Goal: Communication & Community: Answer question/provide support

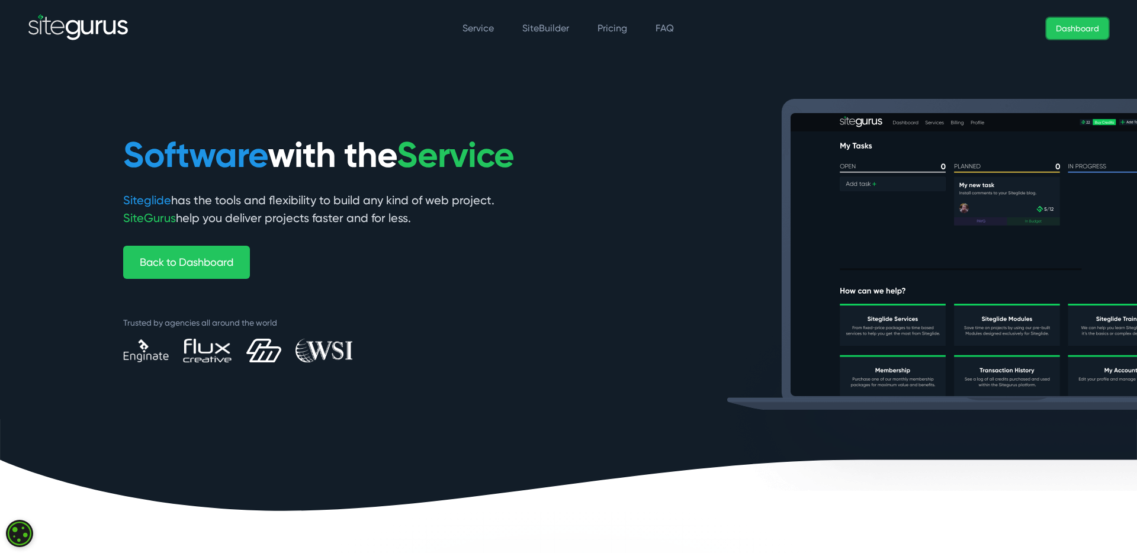
click at [1060, 33] on link "Dashboard" at bounding box center [1077, 28] width 62 height 21
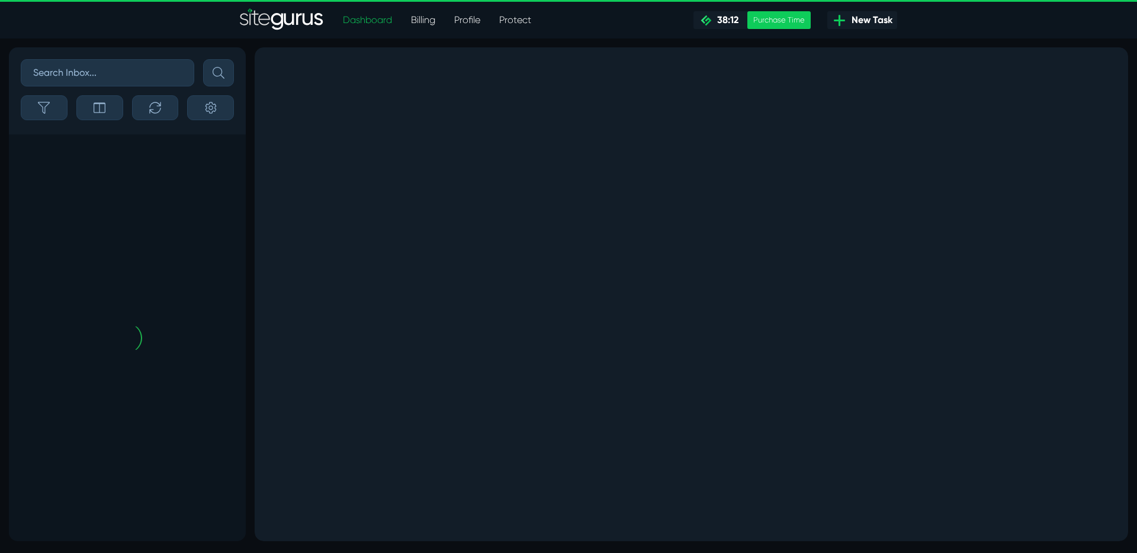
type input "0.95"
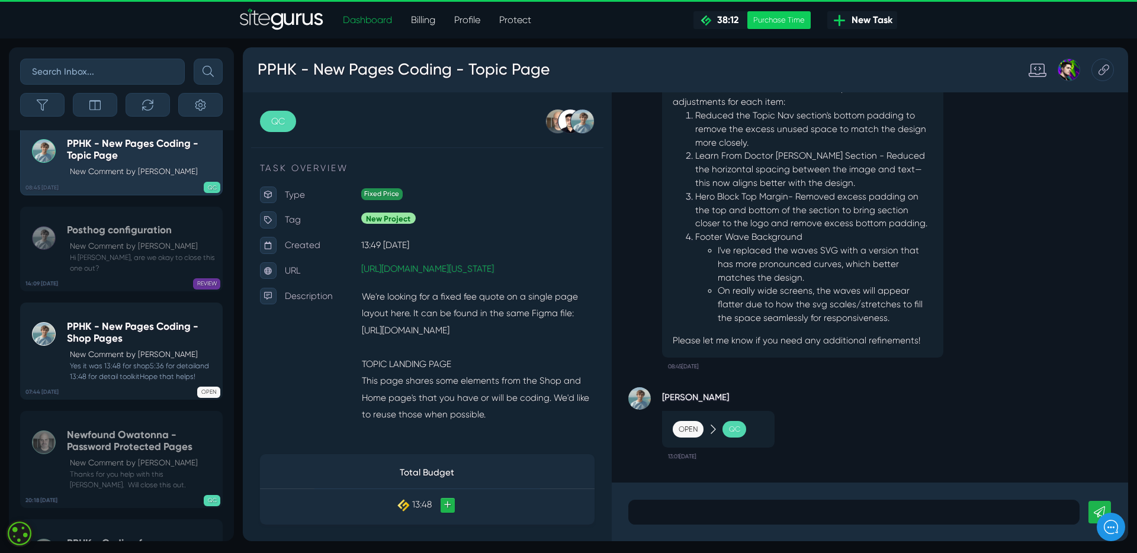
click at [106, 361] on p "New Comment by Matt Jones" at bounding box center [143, 355] width 147 height 12
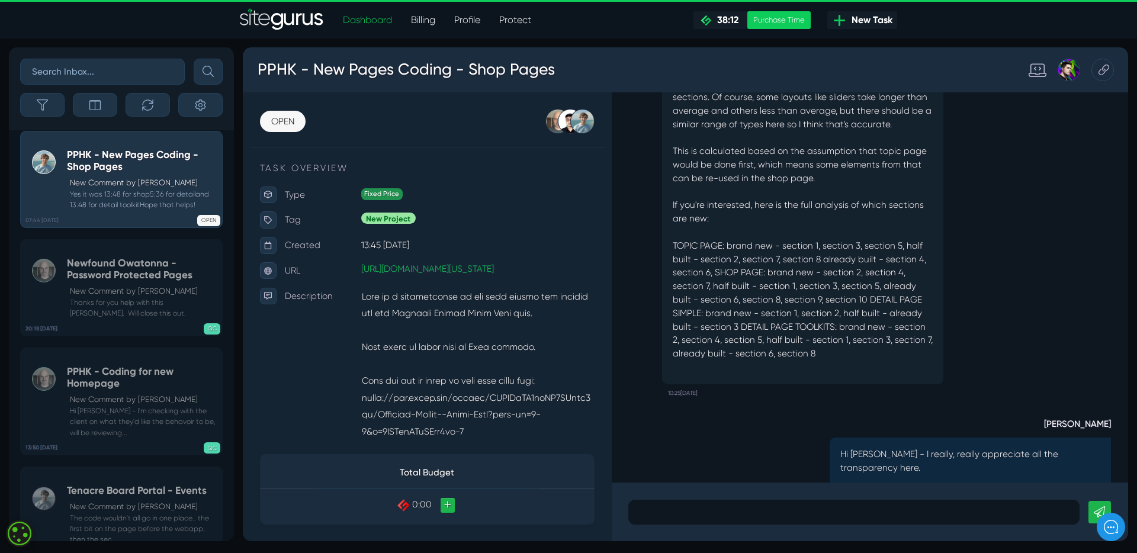
scroll to position [1, 0]
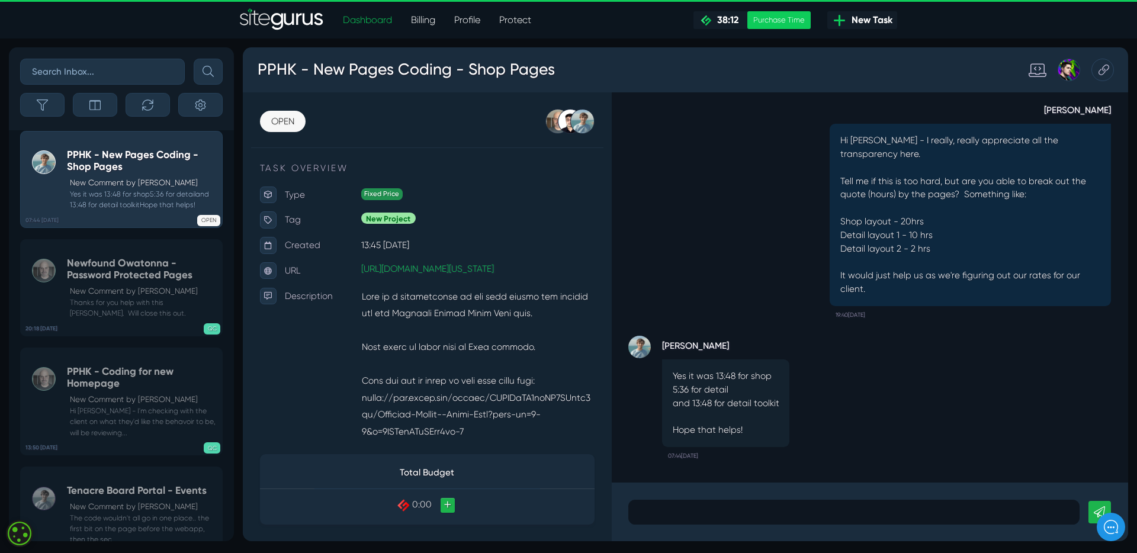
click at [749, 542] on p at bounding box center [886, 536] width 457 height 14
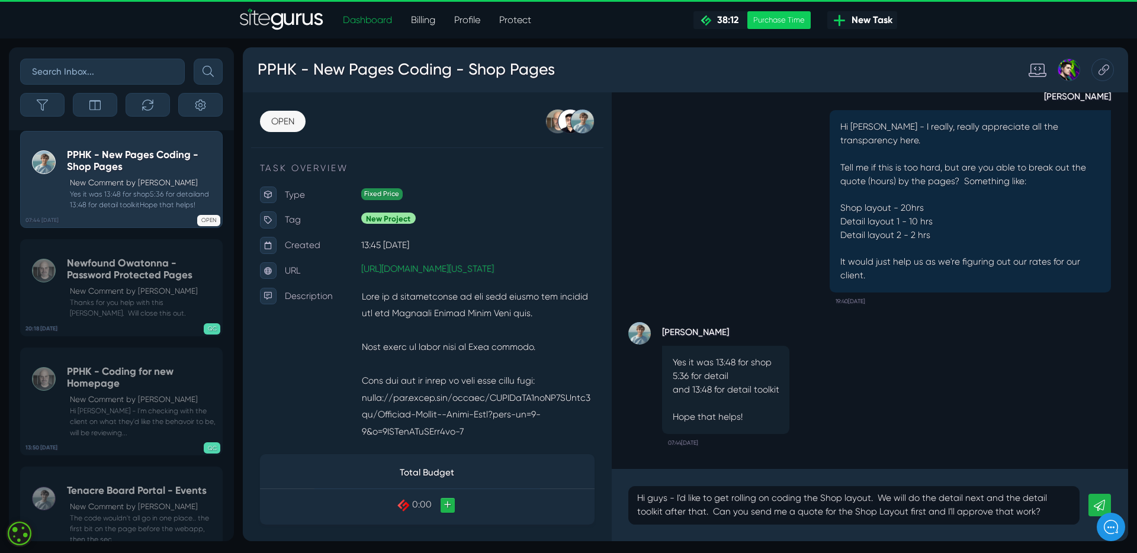
click at [1136, 525] on link at bounding box center [1145, 530] width 24 height 24
